Goal: Check status: Check status

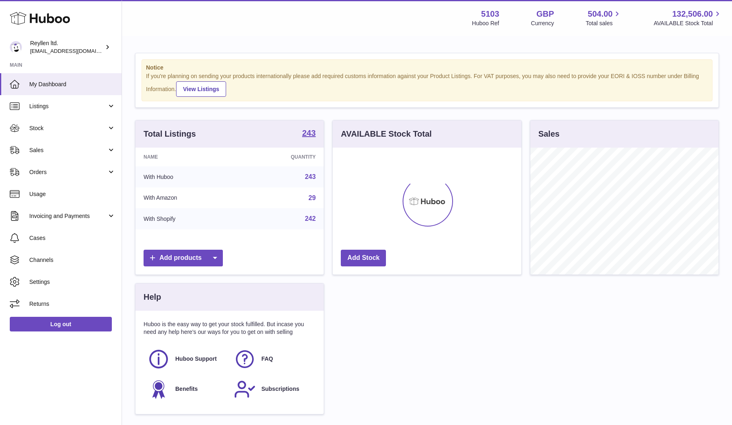
scroll to position [127, 189]
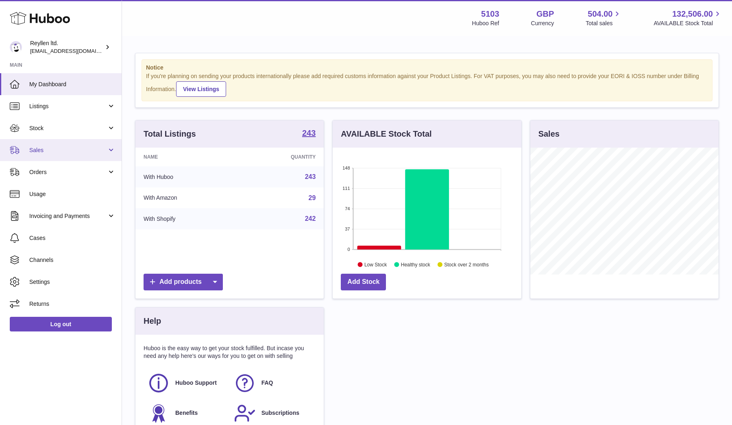
click at [55, 155] on link "Sales" at bounding box center [61, 150] width 122 height 22
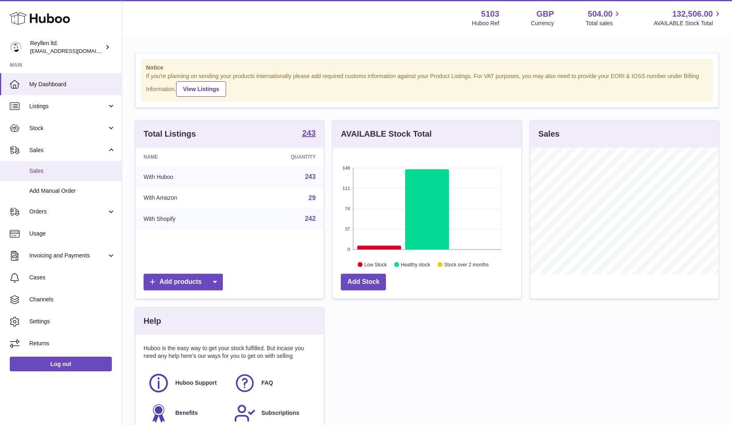
click at [54, 168] on span "Sales" at bounding box center [72, 171] width 86 height 8
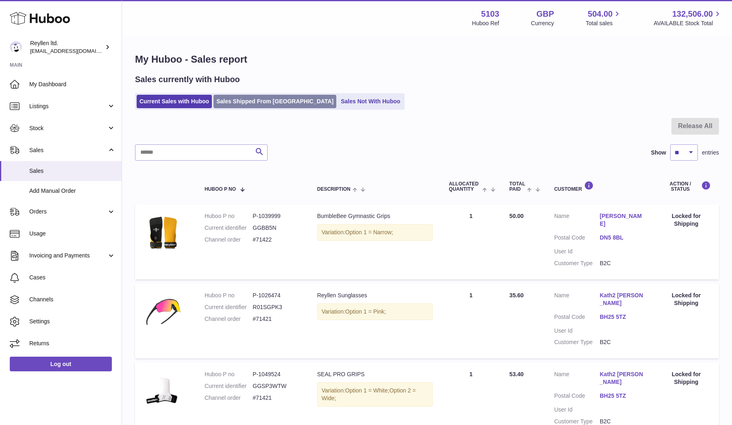
click at [253, 98] on link "Sales Shipped From [GEOGRAPHIC_DATA]" at bounding box center [275, 101] width 123 height 13
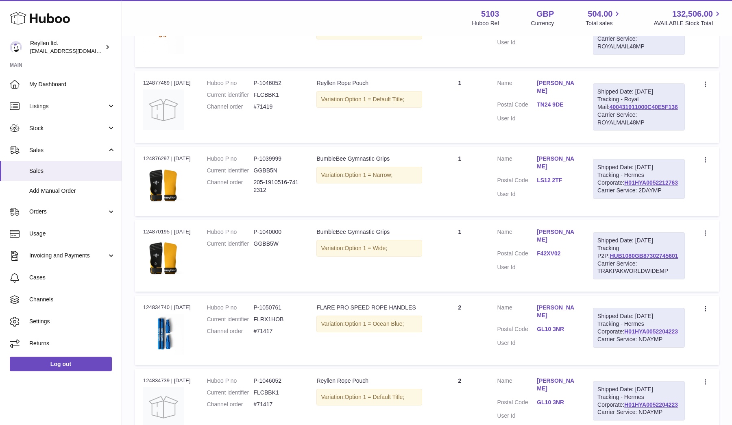
scroll to position [369, 0]
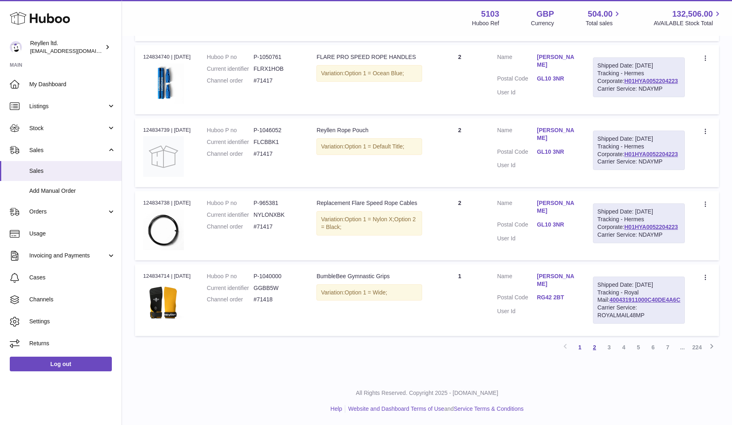
click at [594, 347] on link "2" at bounding box center [594, 347] width 15 height 15
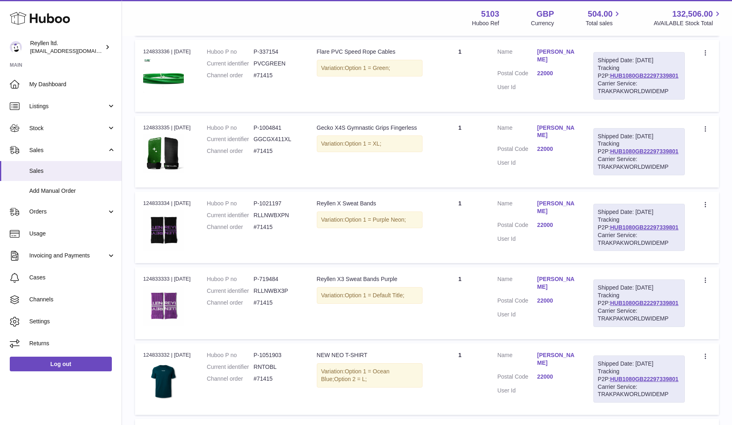
scroll to position [98, 0]
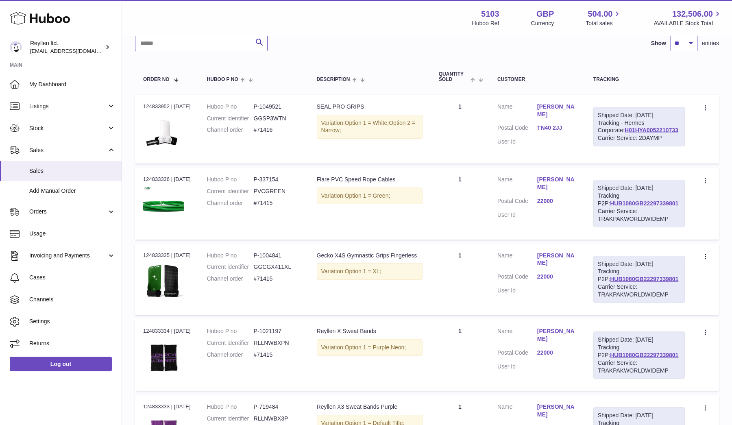
click at [176, 46] on input "text" at bounding box center [201, 43] width 133 height 16
type input "******"
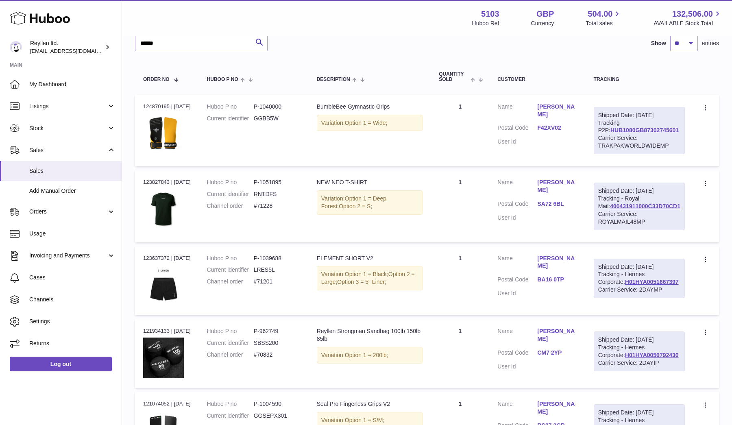
click at [618, 133] on link "HUB1080GB87302745601" at bounding box center [645, 130] width 68 height 7
